Goal: Task Accomplishment & Management: Manage account settings

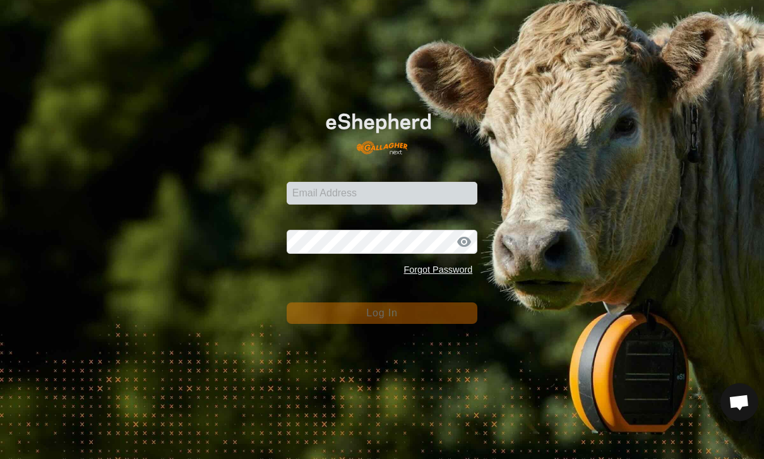
click at [405, 185] on input "Email Address" at bounding box center [382, 193] width 191 height 23
type input "[PERSON_NAME][EMAIL_ADDRESS][PERSON_NAME][DOMAIN_NAME]"
click at [382, 312] on button "Log In" at bounding box center [382, 312] width 191 height 21
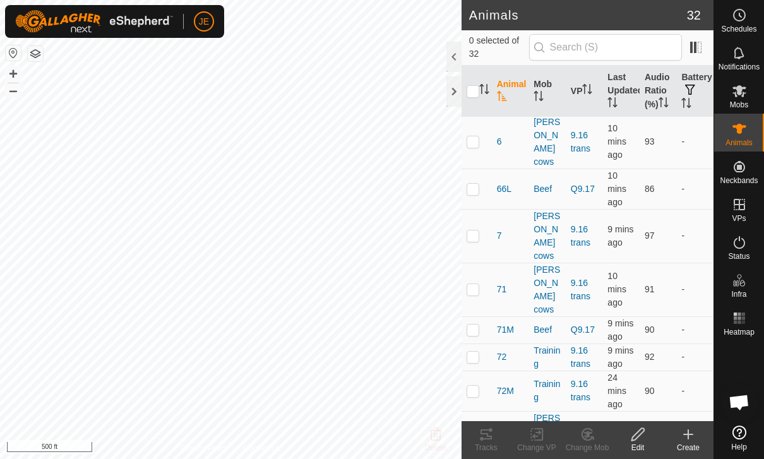
scroll to position [701, 0]
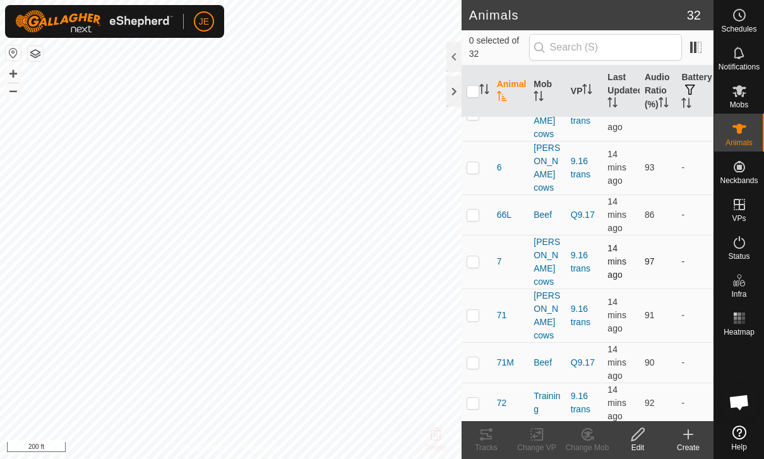
click at [474, 256] on p-checkbox at bounding box center [472, 261] width 13 height 10
checkbox input "true"
click at [483, 288] on td at bounding box center [476, 315] width 30 height 54
checkbox input "true"
click at [472, 398] on p-checkbox at bounding box center [472, 403] width 13 height 10
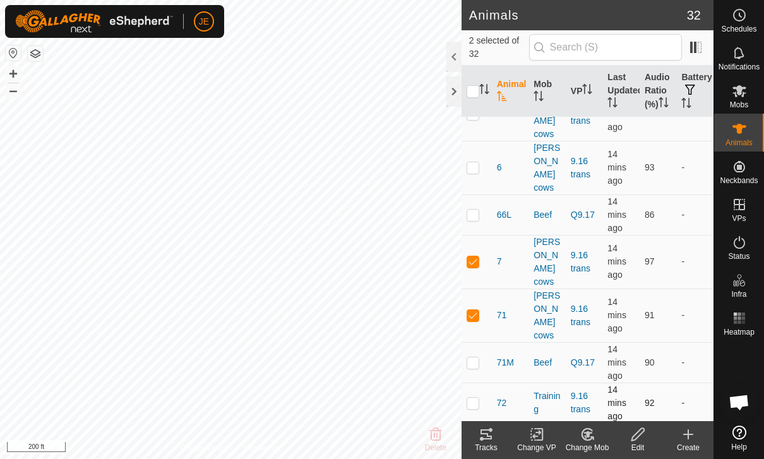
checkbox input "true"
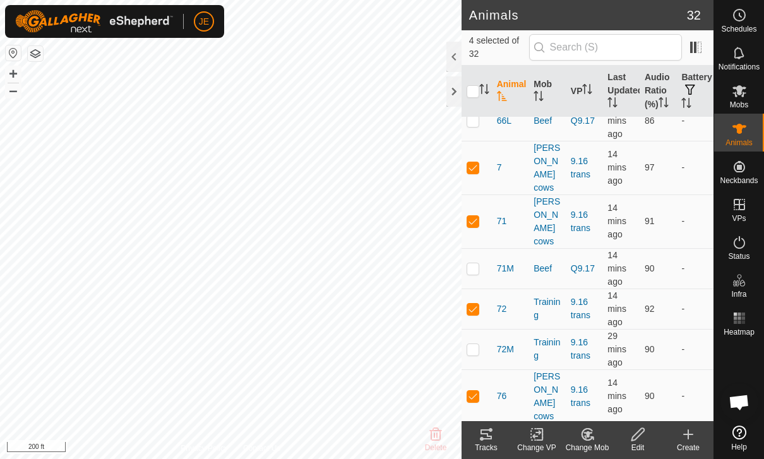
checkbox input "true"
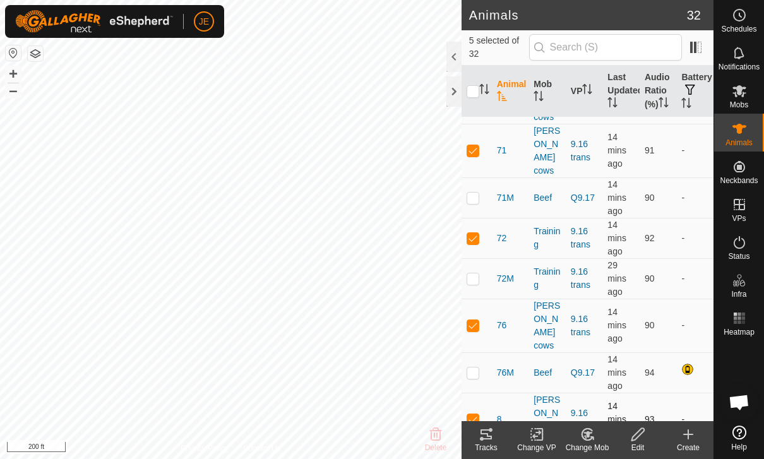
scroll to position [872, 0]
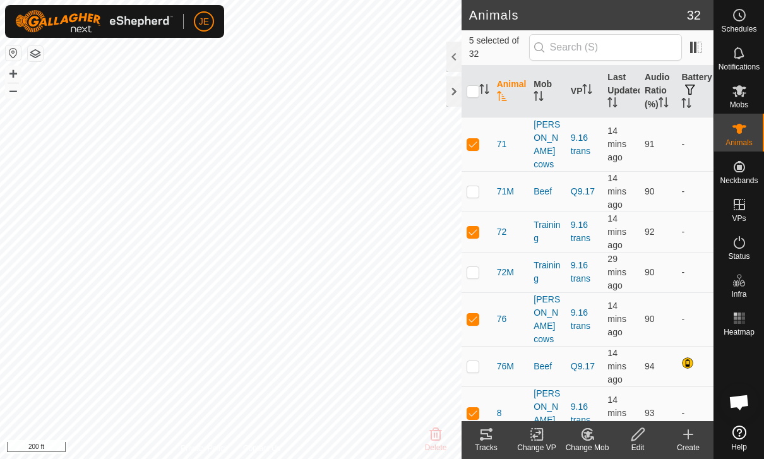
click at [474, 440] on td at bounding box center [476, 460] width 30 height 40
checkbox input "true"
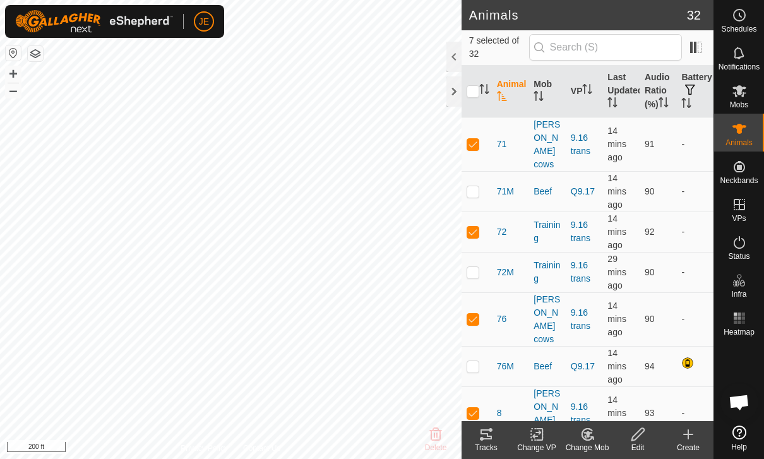
checkbox input "true"
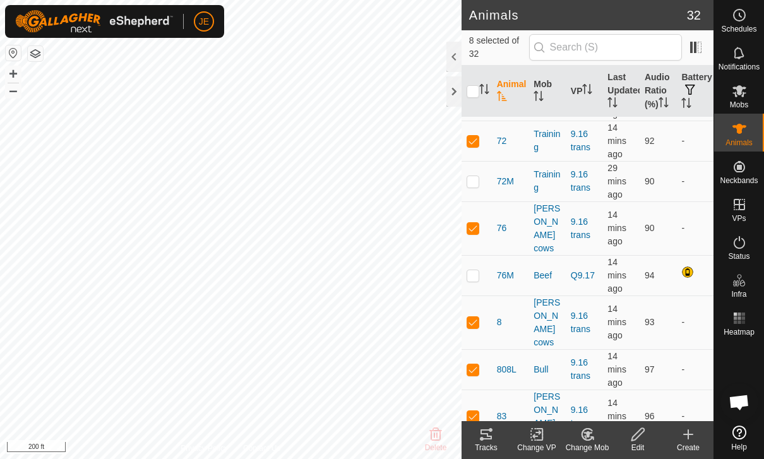
scroll to position [964, 0]
checkbox input "true"
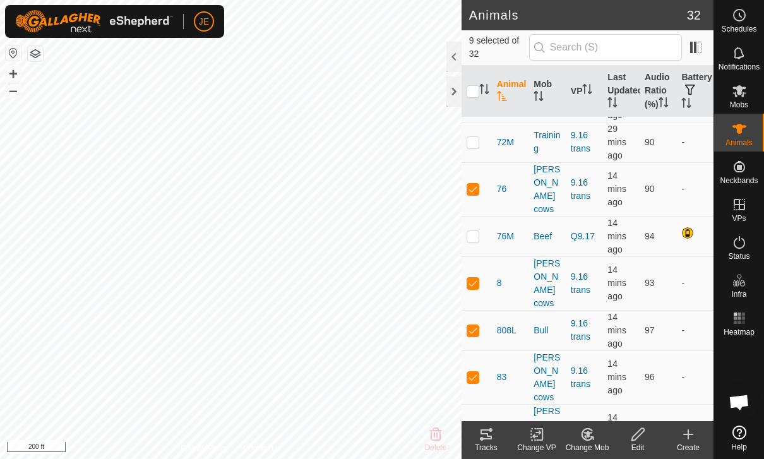
checkbox input "false"
checkbox input "true"
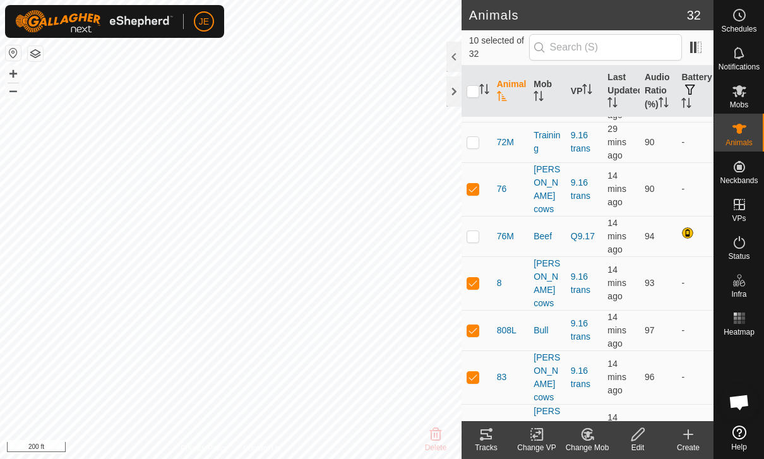
click at [487, 435] on icon at bounding box center [485, 434] width 11 height 10
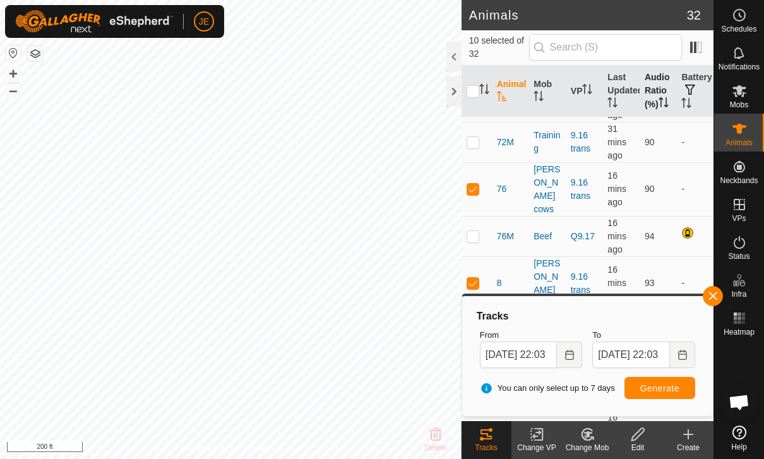
click at [656, 85] on th "Audio Ratio (%)" at bounding box center [657, 92] width 37 height 52
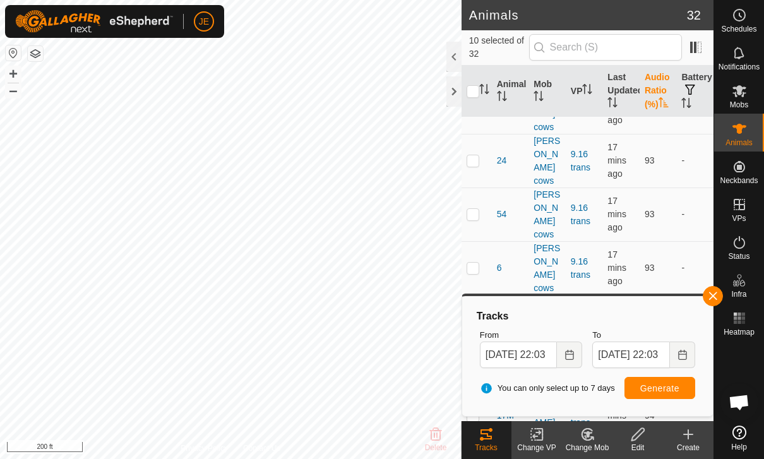
scroll to position [615, 0]
click at [470, 92] on input "checkbox" at bounding box center [472, 91] width 13 height 13
checkbox input "true"
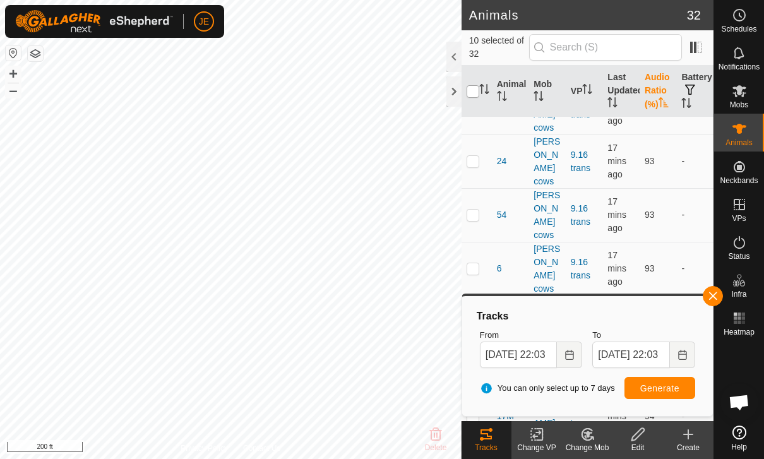
checkbox input "true"
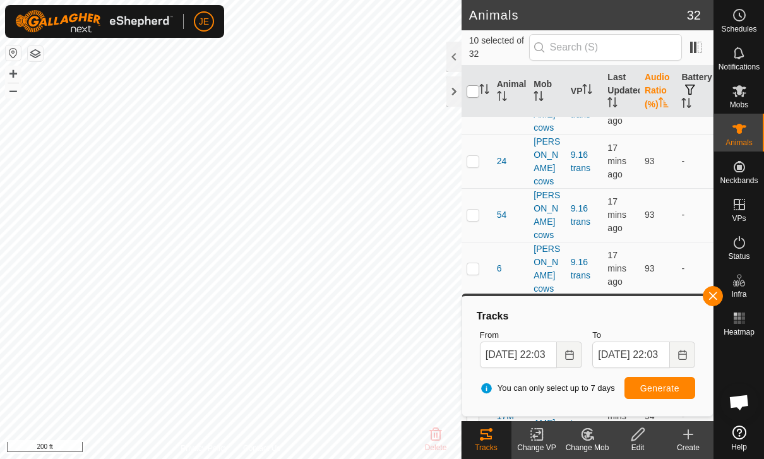
checkbox input "true"
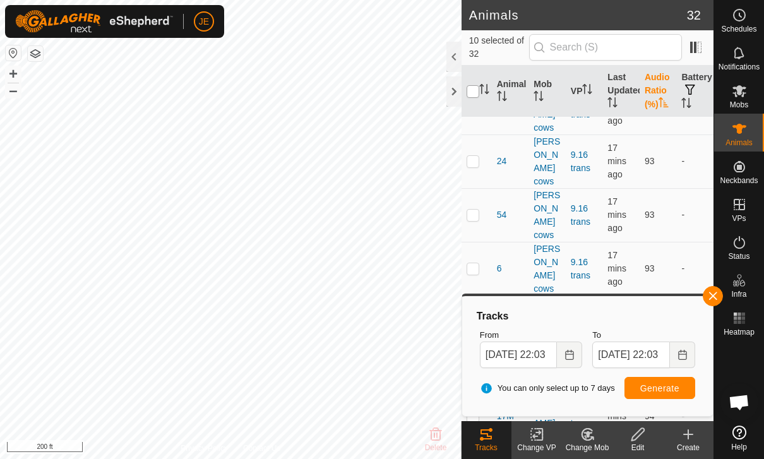
checkbox input "true"
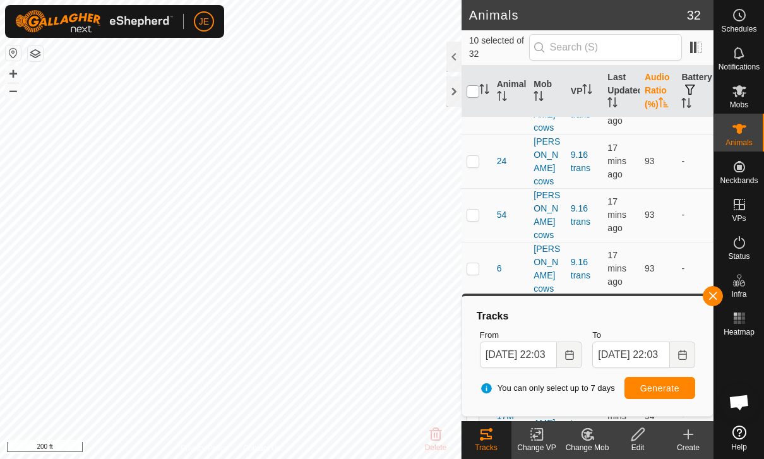
checkbox input "true"
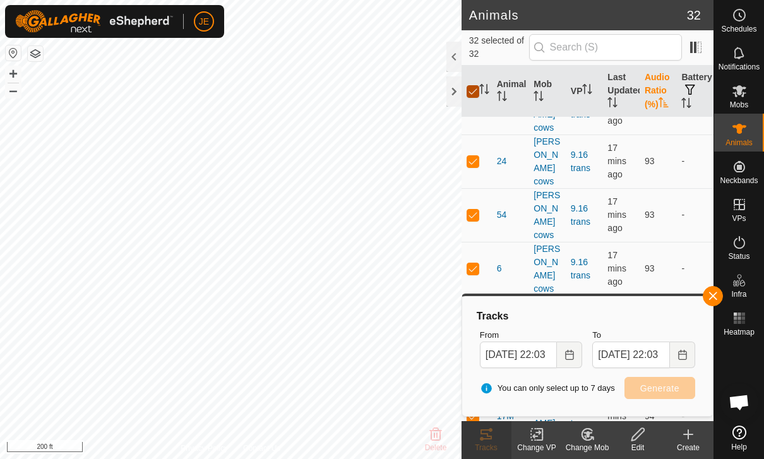
click at [477, 91] on input "checkbox" at bounding box center [472, 91] width 13 height 13
checkbox input "false"
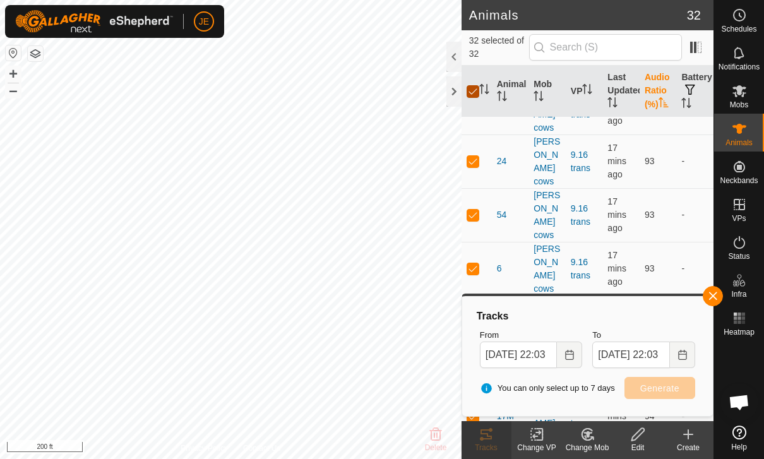
checkbox input "false"
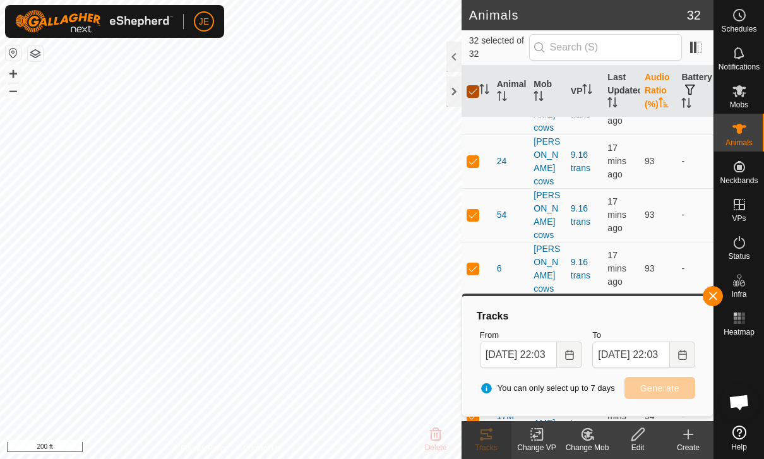
checkbox input "false"
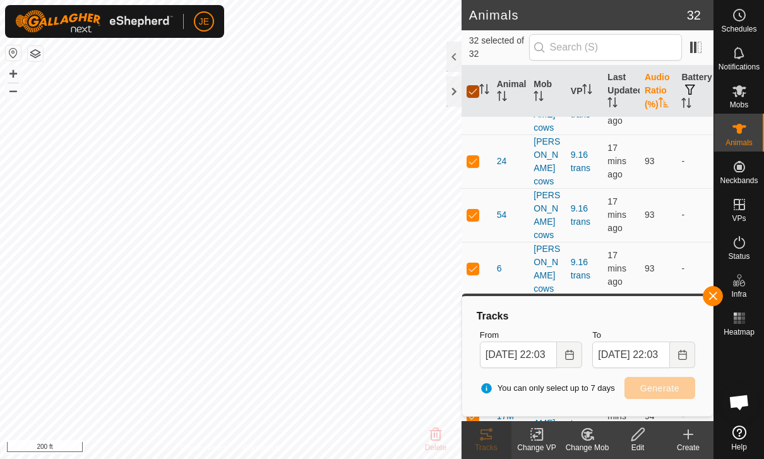
checkbox input "false"
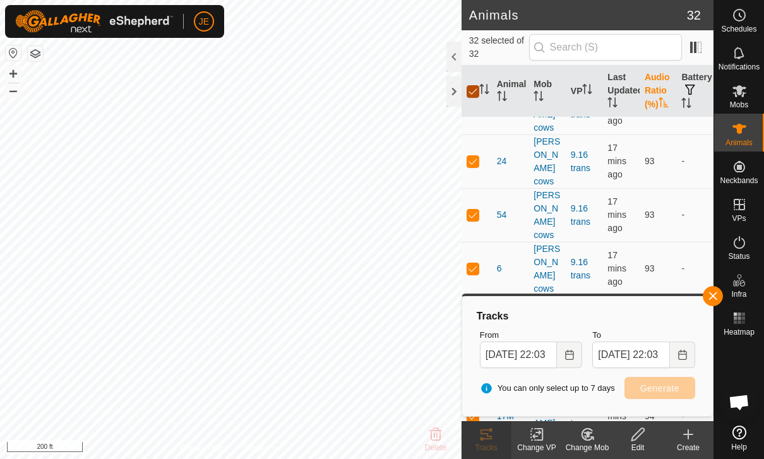
checkbox input "false"
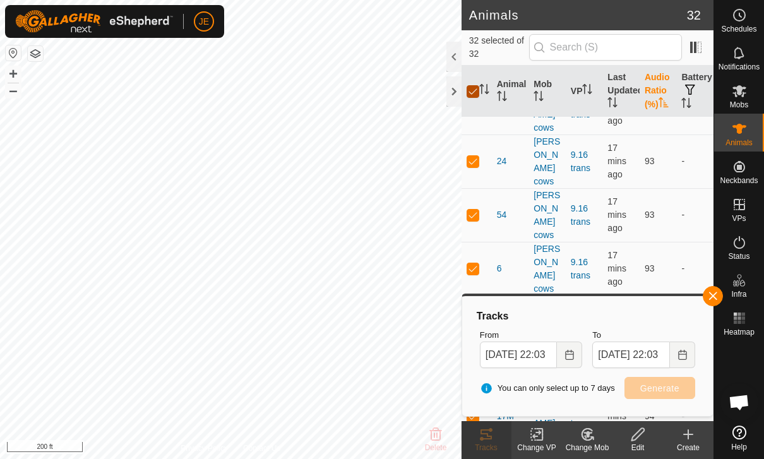
checkbox input "false"
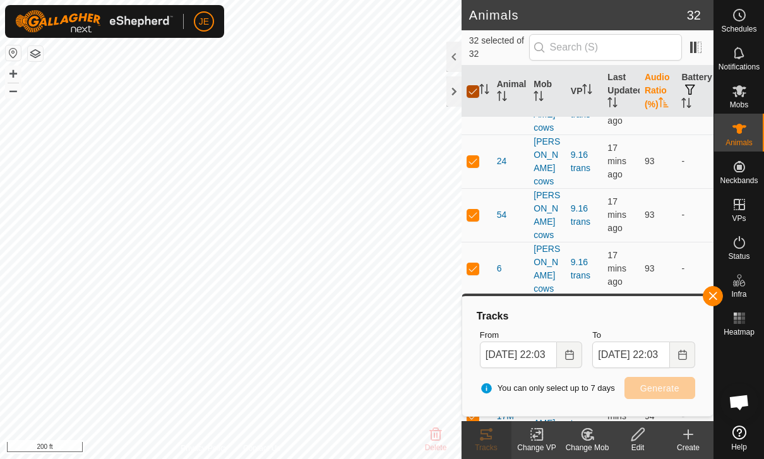
checkbox input "false"
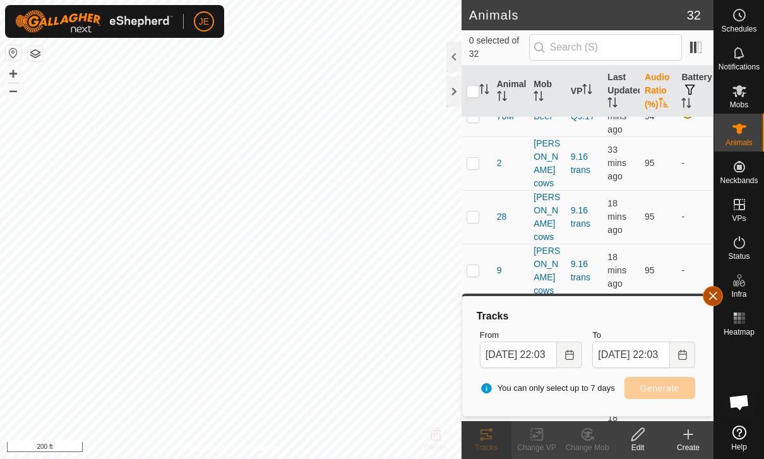
click at [716, 291] on span "button" at bounding box center [713, 296] width 10 height 10
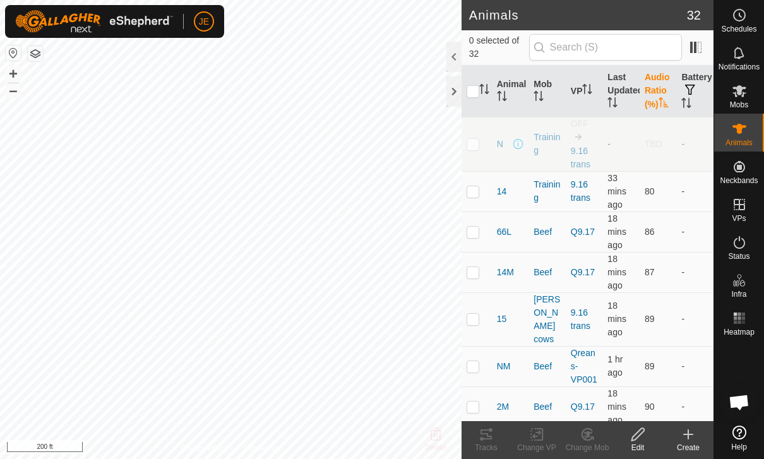
scroll to position [0, 0]
